Goal: Task Accomplishment & Management: Manage account settings

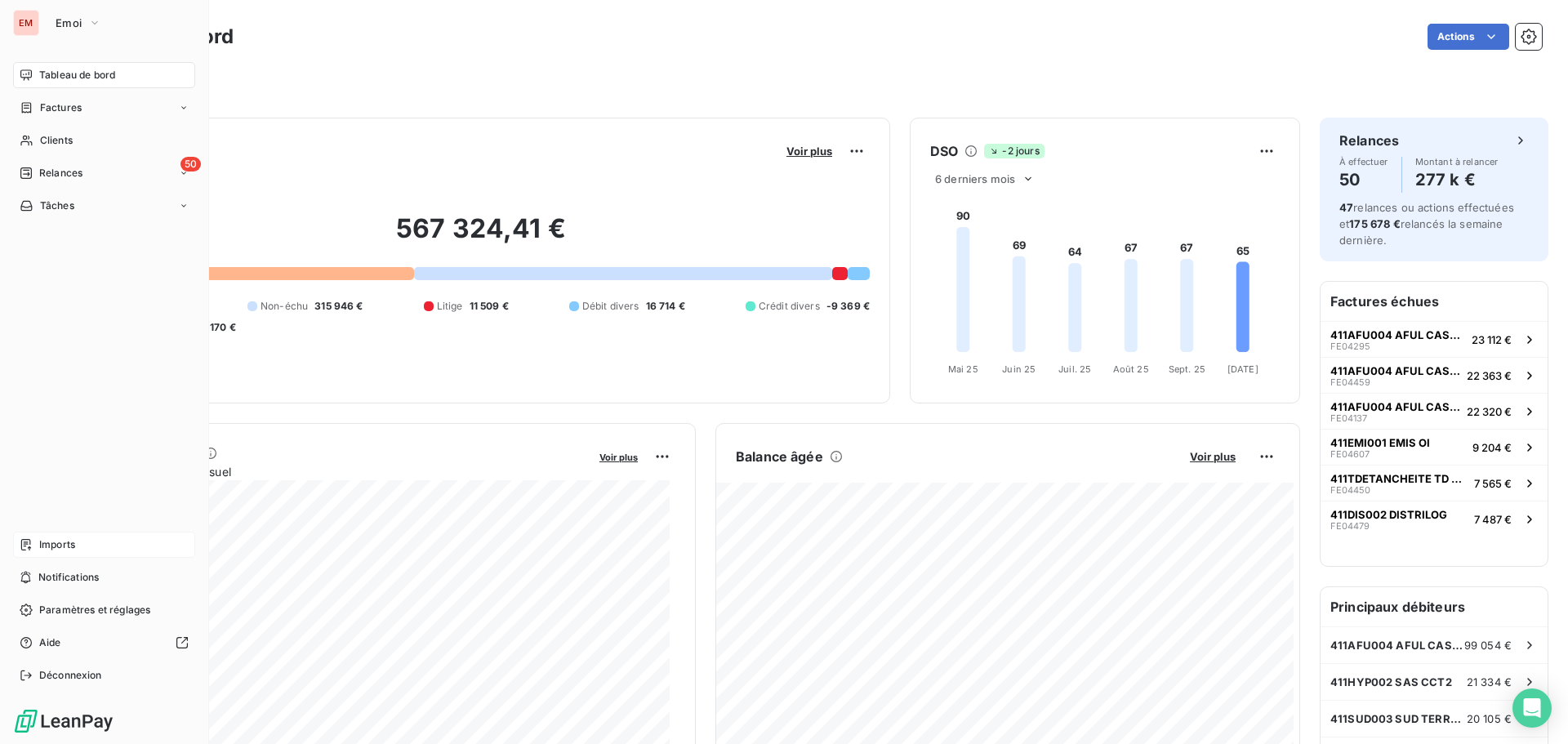
click at [31, 545] on icon at bounding box center [26, 545] width 13 height 13
click at [102, 547] on div "Imports" at bounding box center [104, 545] width 182 height 26
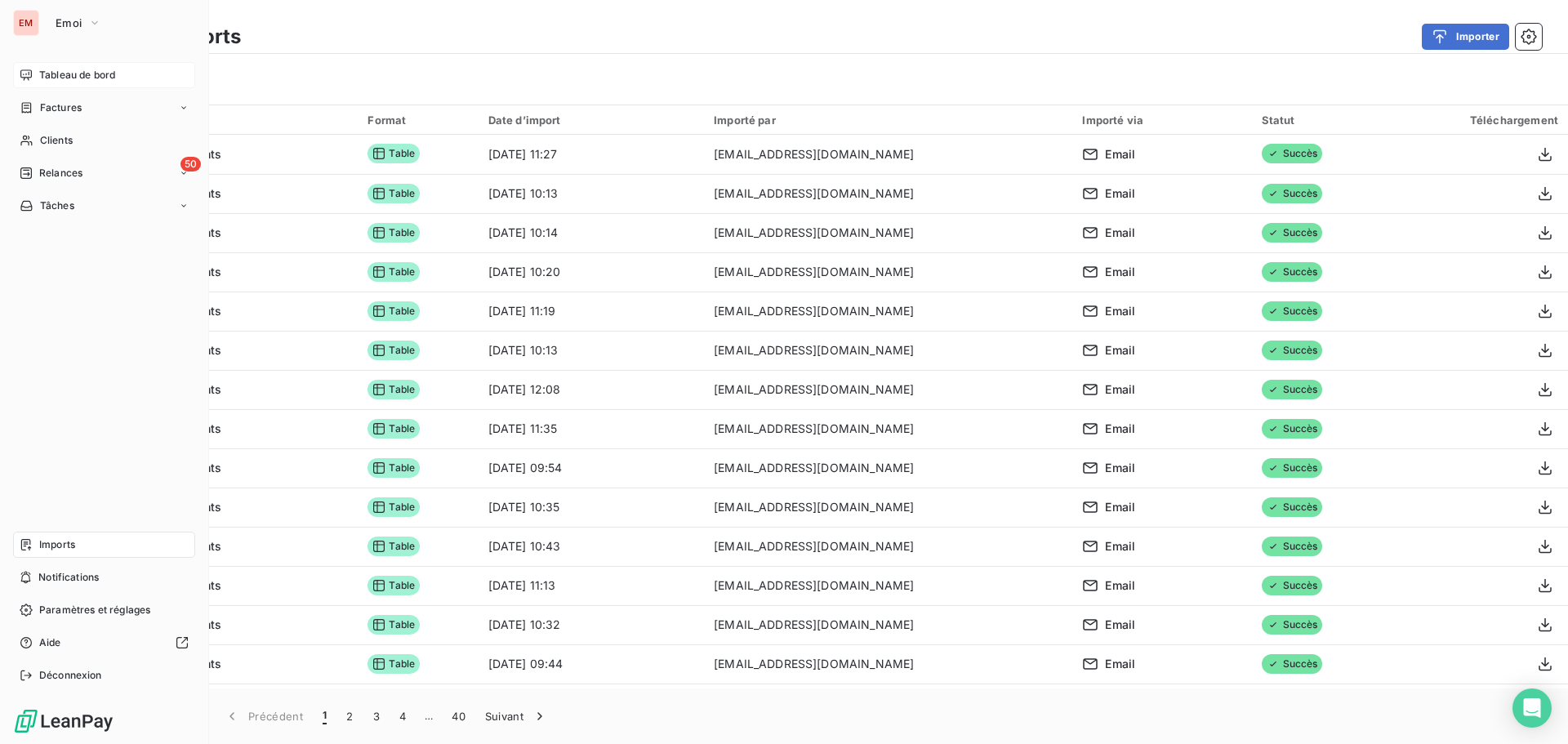
click at [30, 72] on icon at bounding box center [26, 75] width 13 height 13
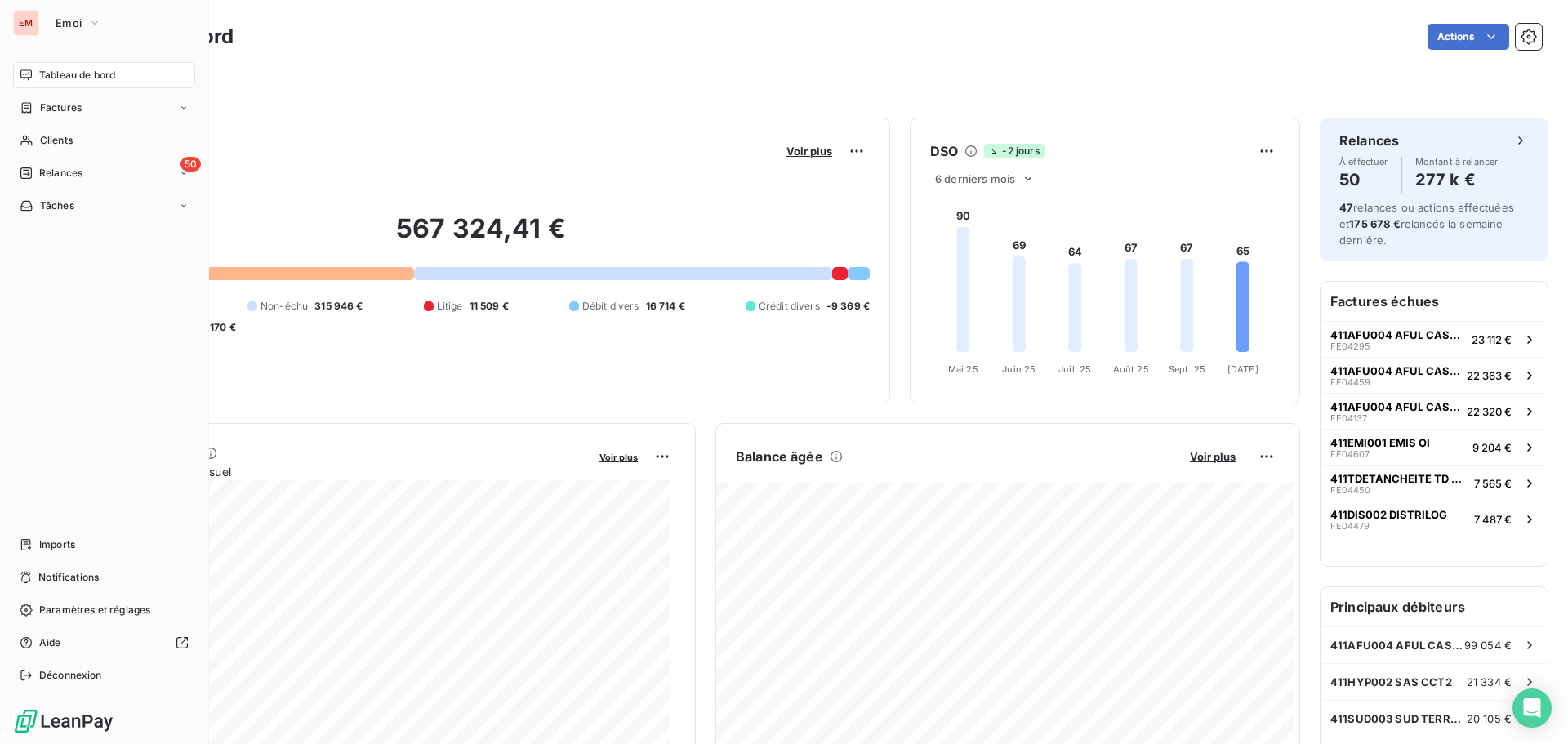
click at [52, 159] on nav "Tableau de bord Factures Clients 50 Relances Tâches" at bounding box center [104, 140] width 182 height 157
click at [68, 178] on span "Relances" at bounding box center [61, 173] width 44 height 15
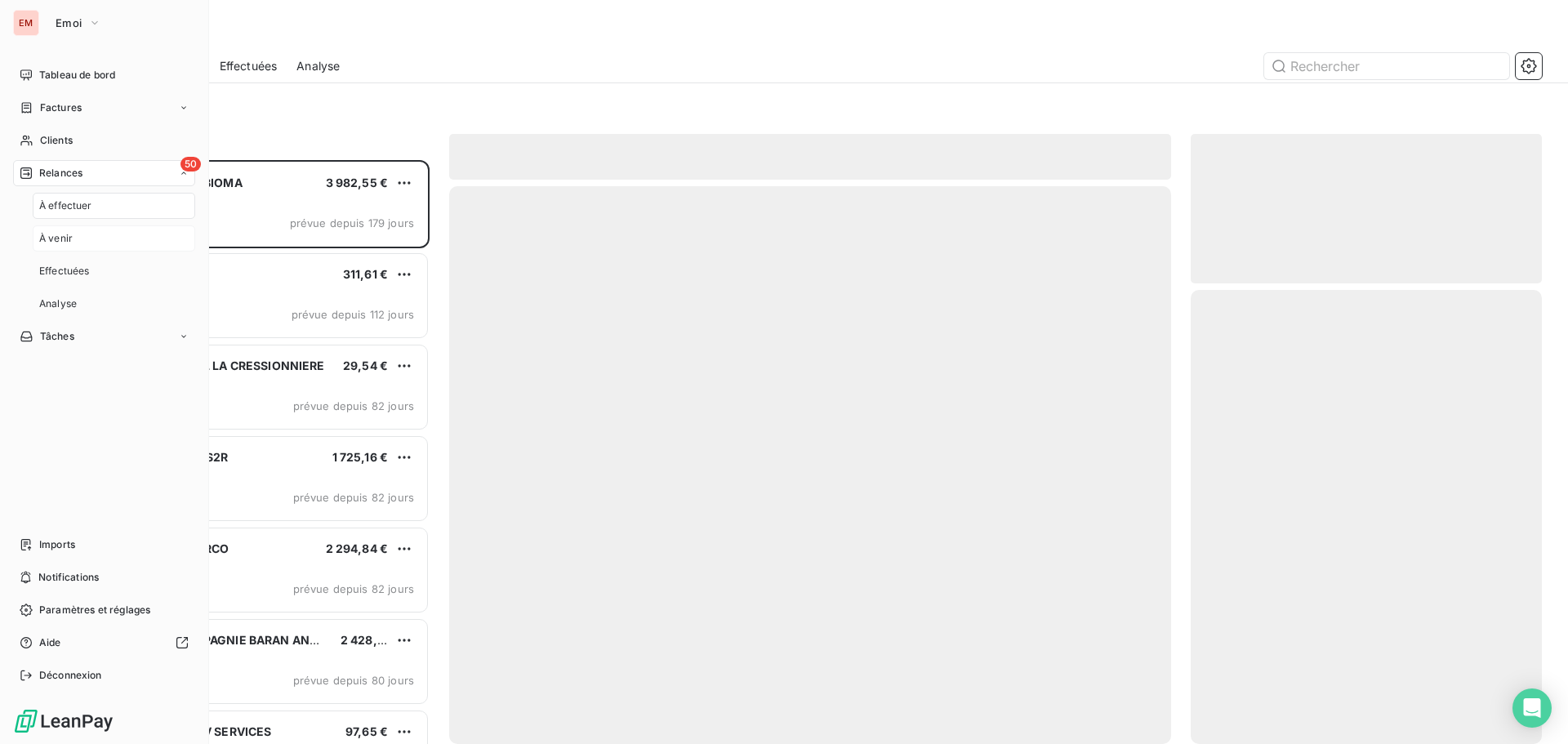
scroll to position [572, 339]
